Goal: Task Accomplishment & Management: Manage account settings

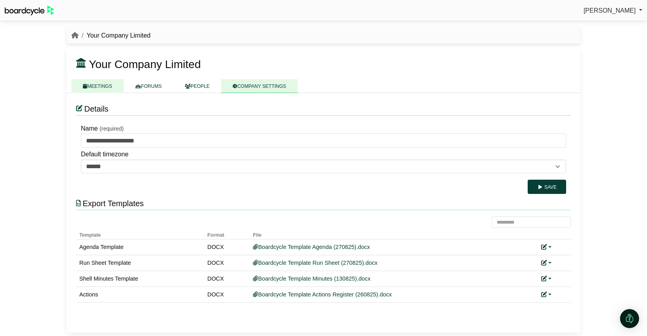
click at [99, 86] on link "MEETINGS" at bounding box center [97, 86] width 52 height 14
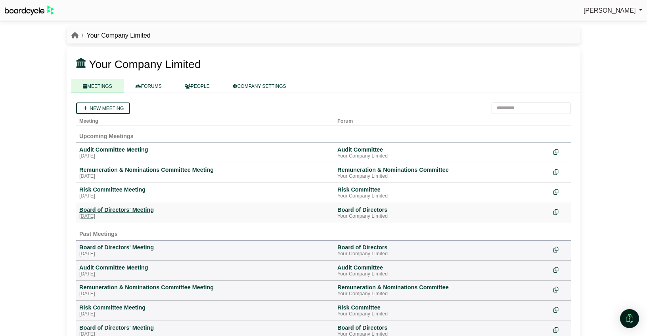
click at [130, 208] on div "Board of Directors' Meeting" at bounding box center [205, 209] width 252 height 7
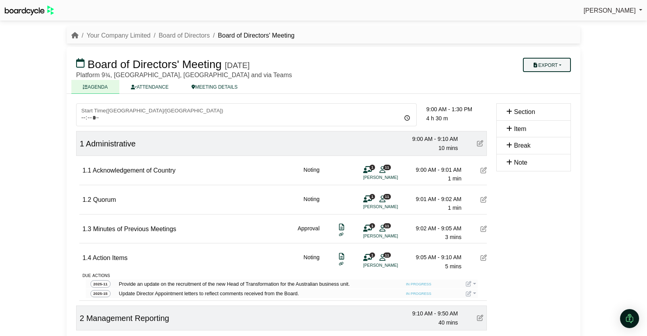
click at [548, 63] on button "Export" at bounding box center [547, 65] width 48 height 14
click at [546, 90] on link "Run Sheet" at bounding box center [554, 91] width 69 height 12
click at [558, 65] on button "Export" at bounding box center [547, 65] width 48 height 14
click at [552, 79] on link "Agenda" at bounding box center [554, 79] width 69 height 12
click at [474, 284] on link at bounding box center [471, 284] width 10 height 6
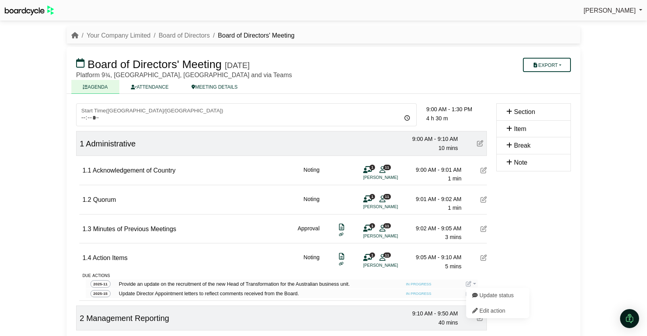
click at [604, 12] on span "[PERSON_NAME]" at bounding box center [609, 10] width 52 height 7
click at [603, 25] on link "Sign Out" at bounding box center [609, 23] width 63 height 15
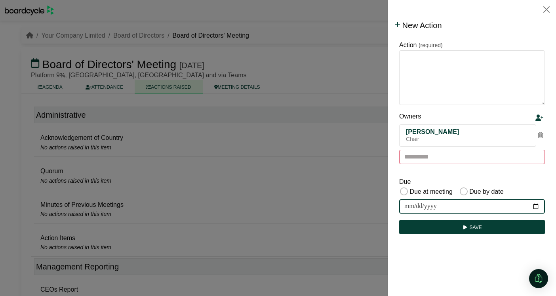
click at [491, 211] on input "date" at bounding box center [472, 206] width 146 height 14
click at [537, 205] on input "date" at bounding box center [472, 206] width 146 height 14
click at [534, 183] on div "Due Due at meeting Due by date" at bounding box center [472, 187] width 146 height 21
click at [545, 11] on button "Close" at bounding box center [546, 9] width 13 height 13
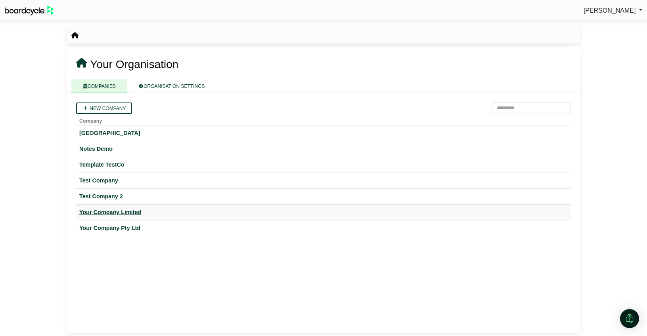
click at [136, 212] on div "Your Company Limited" at bounding box center [323, 212] width 488 height 9
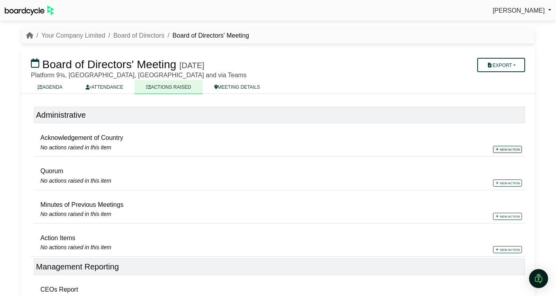
click at [509, 149] on link "New action" at bounding box center [507, 149] width 29 height 7
click at [311, 185] on div at bounding box center [278, 148] width 556 height 296
click at [510, 151] on link "New action" at bounding box center [508, 149] width 29 height 7
click at [353, 227] on div at bounding box center [278, 148] width 557 height 296
click at [499, 149] on link "New action" at bounding box center [508, 149] width 29 height 7
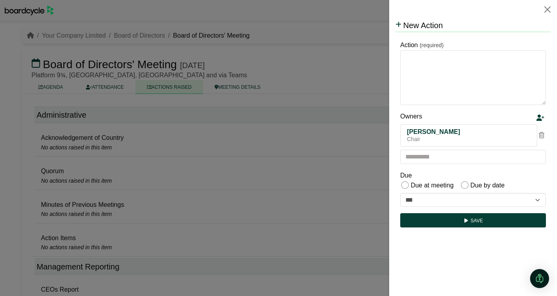
click at [481, 186] on label "Due by date" at bounding box center [487, 185] width 35 height 10
click at [484, 231] on html "**********" at bounding box center [473, 125] width 155 height 212
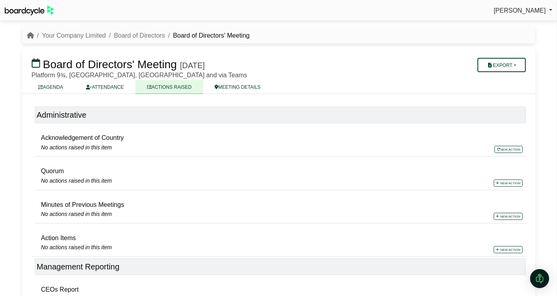
click at [357, 217] on div at bounding box center [278, 148] width 557 height 296
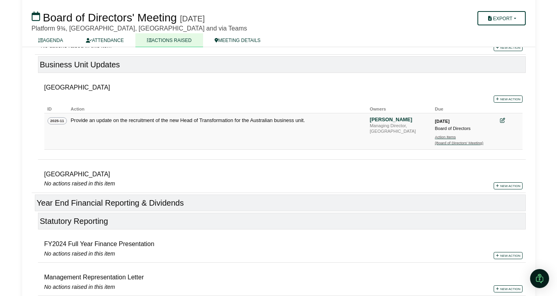
scroll to position [254, 0]
click at [502, 122] on icon at bounding box center [502, 120] width 5 height 5
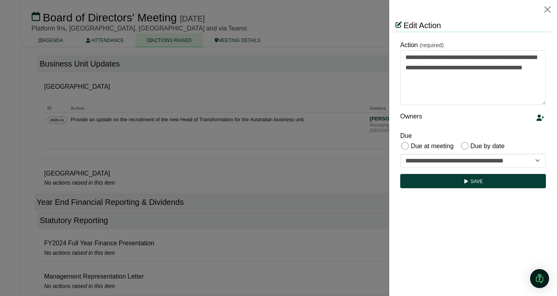
scroll to position [0, 0]
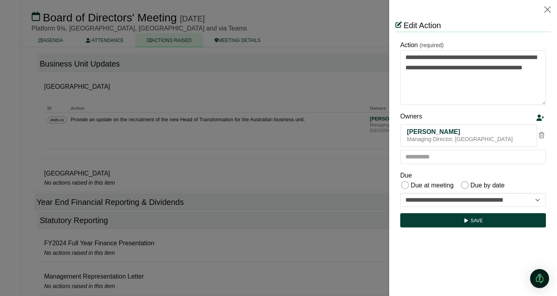
click at [187, 143] on div at bounding box center [278, 148] width 557 height 296
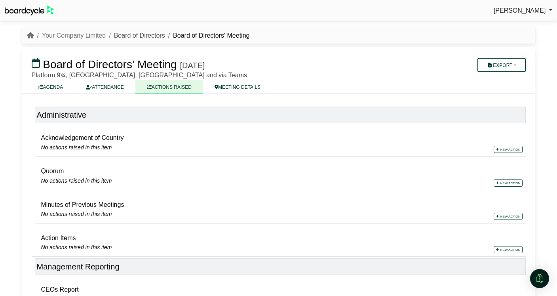
click at [138, 33] on link "Board of Directors" at bounding box center [139, 35] width 51 height 7
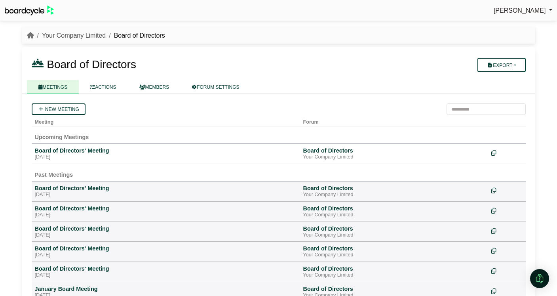
click at [84, 37] on link "Your Company Limited" at bounding box center [74, 35] width 64 height 7
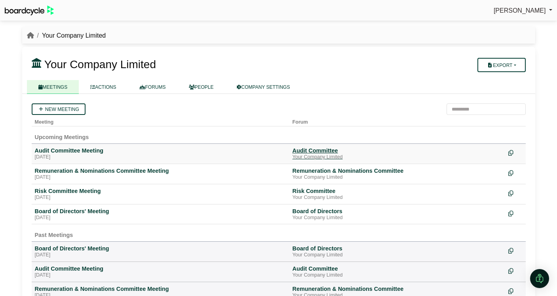
click at [309, 153] on div "Audit Committee" at bounding box center [398, 150] width 210 height 7
